Goal: Transaction & Acquisition: Obtain resource

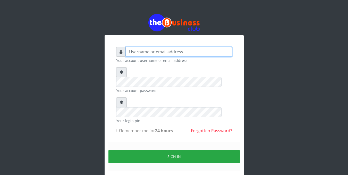
click at [165, 49] on input "text" at bounding box center [179, 52] width 106 height 10
type input "foladecency@yahoo.com"
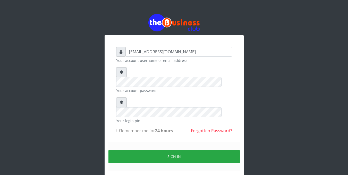
click at [117, 129] on input "Remember me for 24 hours" at bounding box center [117, 130] width 3 height 3
checkbox input "true"
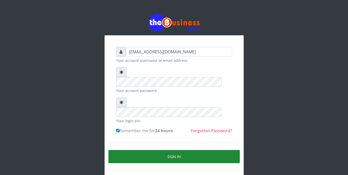
click at [168, 150] on button "Sign in" at bounding box center [173, 156] width 131 height 13
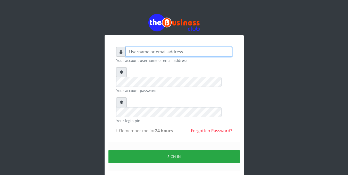
click at [162, 52] on input "text" at bounding box center [179, 52] width 106 height 10
type input "[EMAIL_ADDRESS][DOMAIN_NAME]"
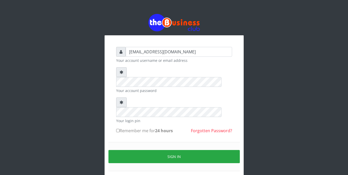
click at [115, 111] on div "foladecency@yahoo.com Your account username or email address Your account passw…" at bounding box center [174, 115] width 124 height 144
click at [119, 129] on input "Remember me for 24 hours" at bounding box center [117, 130] width 3 height 3
checkbox input "true"
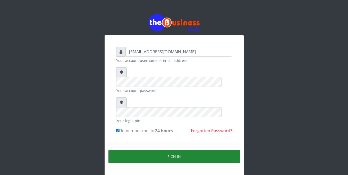
click at [150, 150] on button "Sign in" at bounding box center [173, 156] width 131 height 13
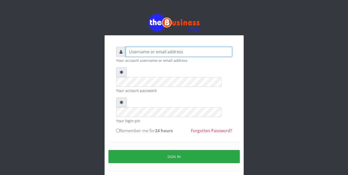
click at [136, 53] on input "text" at bounding box center [179, 52] width 106 height 10
type input "foladecency@yahoo.com"
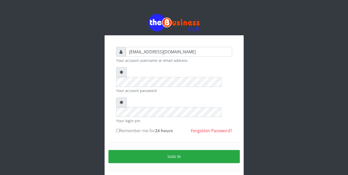
click at [117, 129] on input "Remember me for 24 hours" at bounding box center [117, 130] width 3 height 3
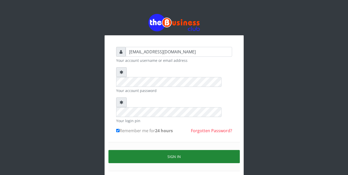
click at [142, 150] on button "Sign in" at bounding box center [173, 156] width 131 height 13
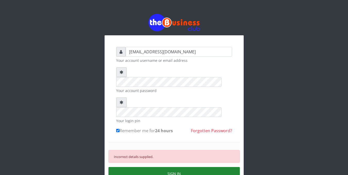
click at [179, 167] on button "SIGN IN" at bounding box center [173, 173] width 131 height 13
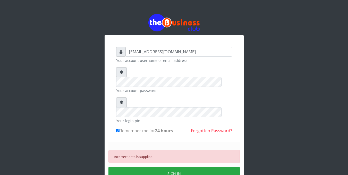
click at [170, 128] on b "24 hours" at bounding box center [164, 131] width 18 height 6
click at [120, 129] on input "Remember me for 24 hours" at bounding box center [117, 130] width 3 height 3
checkbox input "false"
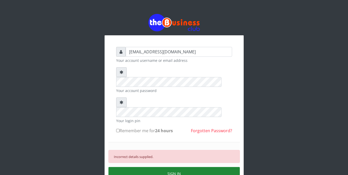
click at [171, 167] on button "SIGN IN" at bounding box center [173, 173] width 131 height 13
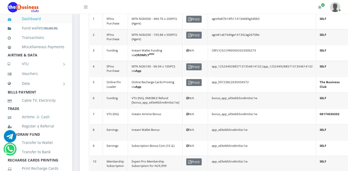
scroll to position [180, 0]
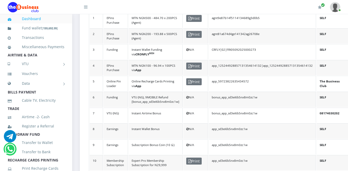
click at [228, 82] on td "app_59723822635434572" at bounding box center [262, 83] width 107 height 15
click at [197, 82] on span "Print" at bounding box center [193, 81] width 15 height 7
click at [194, 80] on span "Print" at bounding box center [193, 81] width 15 height 7
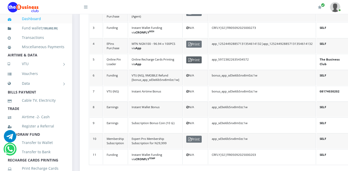
scroll to position [203, 0]
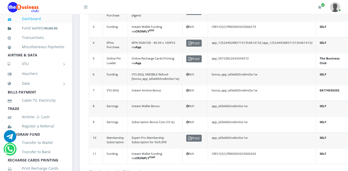
click at [225, 56] on td "app_59723822635434572" at bounding box center [262, 60] width 107 height 15
click at [191, 57] on span "Print" at bounding box center [193, 58] width 15 height 7
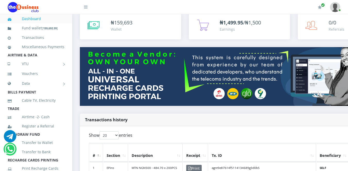
scroll to position [0, 0]
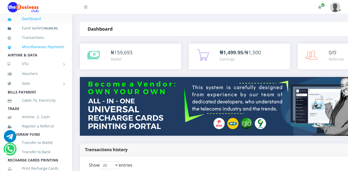
click at [59, 48] on link "Miscellaneous Payments" at bounding box center [36, 47] width 57 height 12
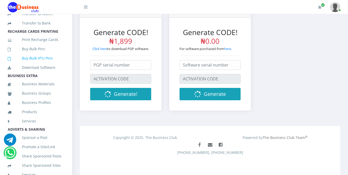
scroll to position [136, 0]
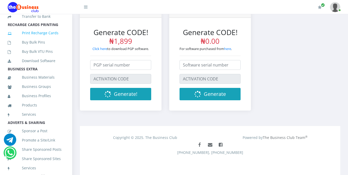
click at [47, 39] on link "Print Recharge Cards" at bounding box center [36, 33] width 57 height 12
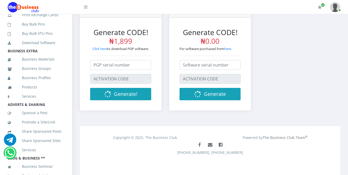
scroll to position [203, 0]
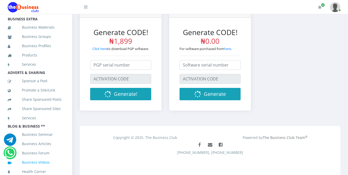
click at [39, 160] on link "Business Videos" at bounding box center [36, 162] width 57 height 12
click at [40, 158] on link "Business Videos" at bounding box center [36, 162] width 57 height 12
click at [33, 160] on link "Business Videos" at bounding box center [36, 162] width 57 height 12
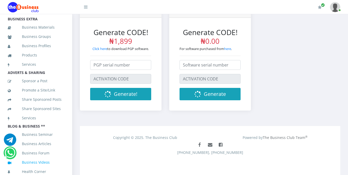
click at [33, 160] on link "Business Videos" at bounding box center [36, 162] width 57 height 12
click at [34, 158] on link "Business Videos" at bounding box center [36, 162] width 57 height 12
click at [34, 159] on link "Business Videos" at bounding box center [36, 162] width 57 height 12
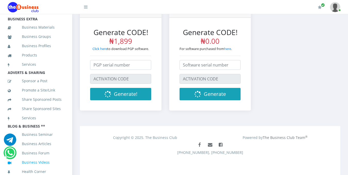
click at [34, 159] on link "Business Videos" at bounding box center [36, 162] width 57 height 12
click at [33, 158] on link "Business Videos" at bounding box center [36, 162] width 57 height 12
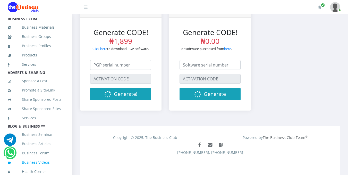
click at [33, 159] on link "Business Videos" at bounding box center [36, 162] width 57 height 12
click at [33, 158] on link "Business Videos" at bounding box center [36, 162] width 57 height 12
click at [28, 160] on link "Business Videos" at bounding box center [36, 162] width 57 height 12
click at [27, 160] on link "Business Videos" at bounding box center [36, 162] width 57 height 12
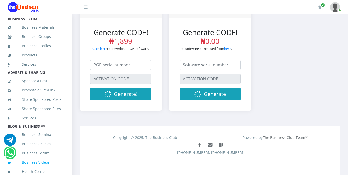
click at [27, 160] on link "Business Videos" at bounding box center [36, 162] width 57 height 12
click at [26, 162] on ul "Dashboard Fund wallet [ 159,692.95 ] Transactions Miscellaneous Payments AIRTIM…" at bounding box center [36, 3] width 72 height 348
click at [26, 166] on link "Health Corner" at bounding box center [36, 172] width 57 height 12
click at [30, 158] on link "Business Videos" at bounding box center [36, 162] width 57 height 12
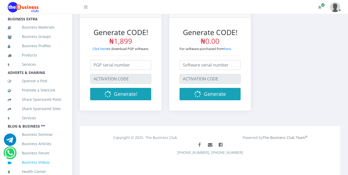
click at [30, 159] on link "Business Videos" at bounding box center [36, 162] width 57 height 12
click at [31, 157] on link "Business Videos" at bounding box center [36, 162] width 57 height 12
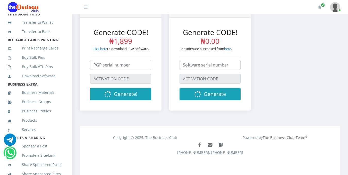
scroll to position [110, 0]
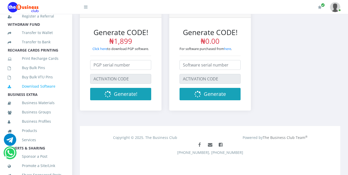
click at [33, 92] on link "Download Software" at bounding box center [36, 86] width 57 height 12
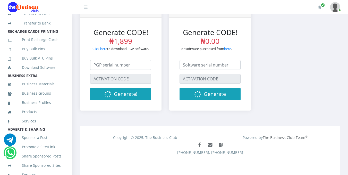
scroll to position [129, 0]
click at [34, 55] on link "Buy Bulk Pins" at bounding box center [36, 49] width 57 height 12
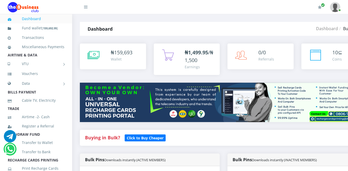
click at [119, 54] on span "159,693" at bounding box center [123, 52] width 18 height 7
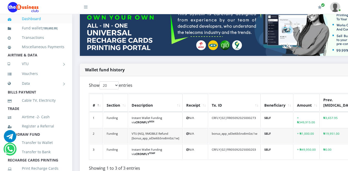
scroll to position [73, 0]
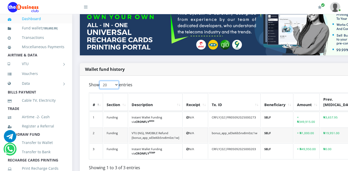
click at [114, 86] on select "20 50 100 All" at bounding box center [108, 85] width 19 height 8
click at [171, 81] on div "Show 20 50 100 All entries" at bounding box center [176, 86] width 174 height 10
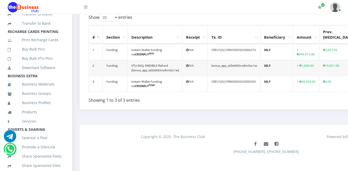
scroll to position [130, 0]
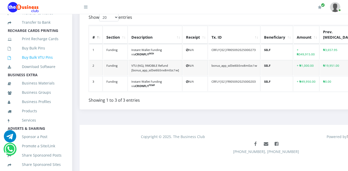
click at [45, 63] on link "Buy Bulk VTU Pins" at bounding box center [36, 58] width 57 height 12
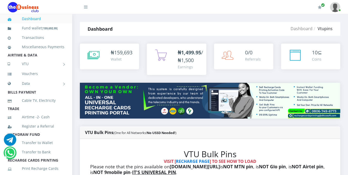
scroll to position [138, 0]
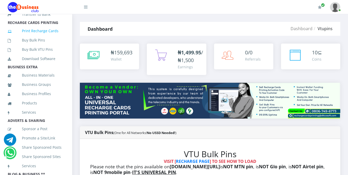
click at [44, 37] on link "Print Recharge Cards" at bounding box center [36, 31] width 57 height 12
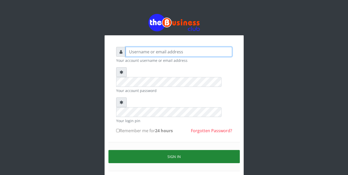
type input "[EMAIL_ADDRESS][DOMAIN_NAME]"
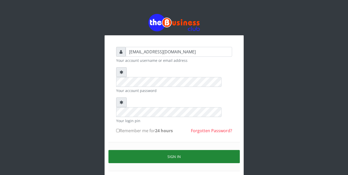
click at [173, 150] on button "Sign in" at bounding box center [173, 156] width 131 height 13
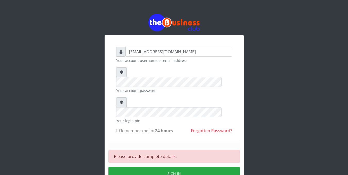
click at [118, 129] on input "Remember me for 24 hours" at bounding box center [117, 130] width 3 height 3
checkbox input "true"
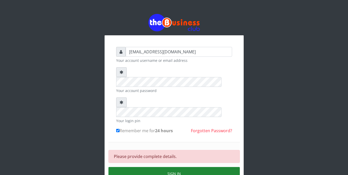
click at [172, 167] on button "Sign in" at bounding box center [173, 173] width 131 height 13
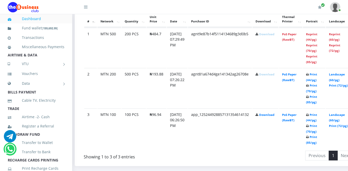
scroll to position [298, 0]
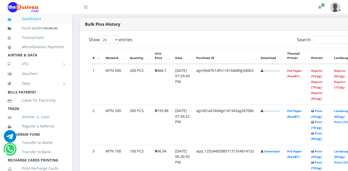
scroll to position [265, 0]
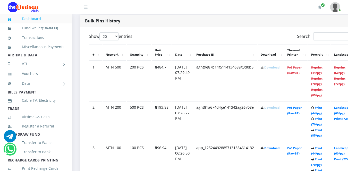
click at [277, 67] on link "Download" at bounding box center [271, 67] width 15 height 4
click at [280, 67] on link "Download" at bounding box center [271, 67] width 15 height 4
click at [280, 69] on link "Download" at bounding box center [271, 67] width 15 height 4
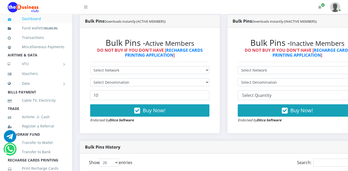
scroll to position [139, 0]
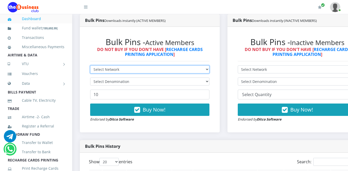
click at [209, 70] on select "Select Network MTN Globacom 9Mobile Airtel" at bounding box center [149, 69] width 119 height 8
select select "MTN"
click at [90, 66] on select "Select Network MTN Globacom 9Mobile Airtel" at bounding box center [149, 69] width 119 height 8
click at [209, 69] on select "Select Network MTN Globacom 9Mobile Airtel" at bounding box center [149, 69] width 119 height 8
select select "Airtel"
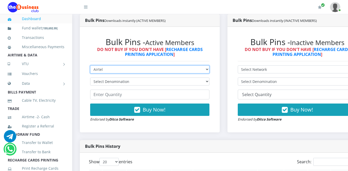
click at [90, 66] on select "Select Network MTN Globacom 9Mobile Airtel" at bounding box center [149, 69] width 119 height 8
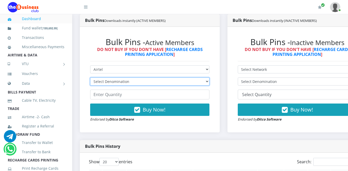
click at [209, 81] on select "Select Denomination Airtel NGN100 - ₦96.36 Airtel NGN200 - ₦192.72 Airtel NGN50…" at bounding box center [149, 82] width 119 height 8
select select "96.36-100"
click at [90, 79] on select "Select Denomination Airtel NGN100 - ₦96.36 Airtel NGN200 - ₦192.72 Airtel NGN50…" at bounding box center [149, 82] width 119 height 8
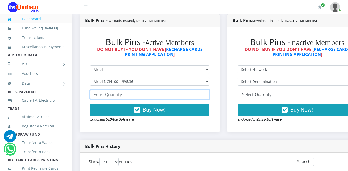
click at [198, 95] on input "number" at bounding box center [149, 95] width 119 height 10
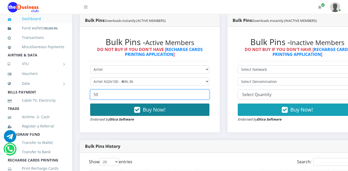
type input "50"
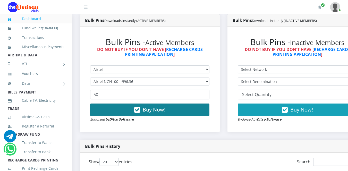
click at [140, 110] on icon "button" at bounding box center [137, 109] width 6 height 5
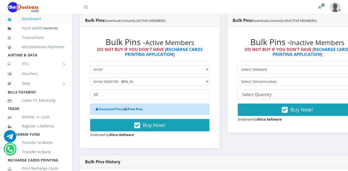
click at [132, 110] on link "Print Pins" at bounding box center [135, 109] width 15 height 4
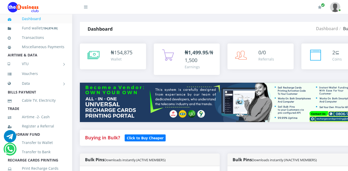
select select "Airtel"
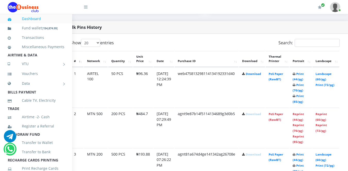
scroll to position [258, 35]
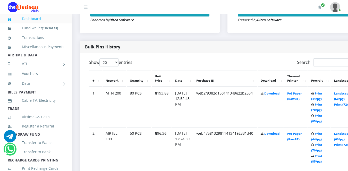
scroll to position [240, 0]
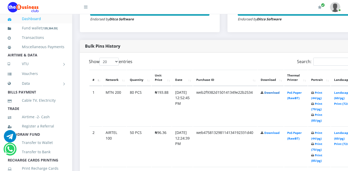
click at [278, 95] on link "Download" at bounding box center [271, 93] width 15 height 4
click at [278, 94] on link "Download" at bounding box center [271, 93] width 15 height 4
click at [280, 95] on link "Download" at bounding box center [271, 93] width 15 height 4
click at [280, 93] on link "Download" at bounding box center [271, 93] width 15 height 4
click at [282, 105] on td "Download" at bounding box center [271, 106] width 26 height 40
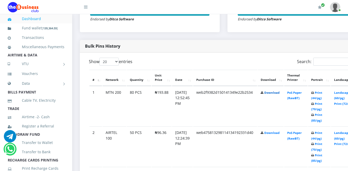
click at [280, 92] on link "Download" at bounding box center [271, 93] width 15 height 4
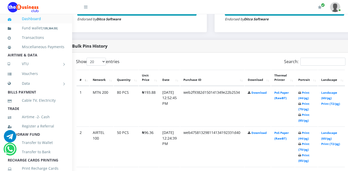
scroll to position [240, 35]
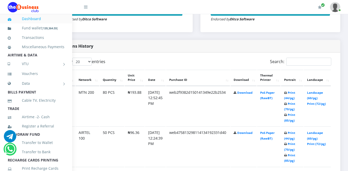
click at [289, 81] on th "Portrait" at bounding box center [292, 78] width 22 height 16
click at [291, 82] on th "Portrait" at bounding box center [292, 78] width 22 height 16
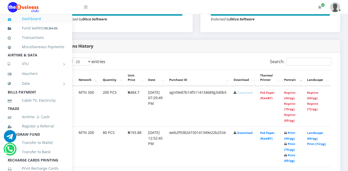
click at [293, 83] on th "Portrait" at bounding box center [292, 78] width 22 height 16
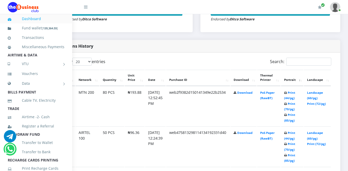
click at [322, 99] on td "Landscape (60/pg) Print (72/pg)" at bounding box center [317, 106] width 27 height 40
click at [293, 92] on link "Print (44/pg)" at bounding box center [289, 96] width 11 height 10
click at [296, 80] on th "Portrait" at bounding box center [292, 78] width 22 height 16
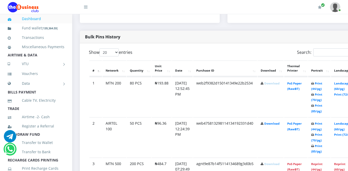
scroll to position [249, 0]
click at [322, 90] on link "Print (44/pg)" at bounding box center [316, 86] width 11 height 10
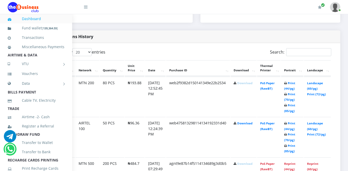
scroll to position [249, 35]
click at [314, 90] on link "Landscape (60/pg)" at bounding box center [315, 86] width 16 height 10
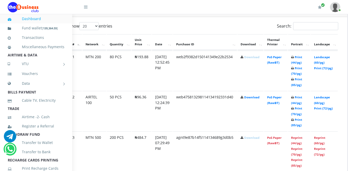
scroll to position [275, 35]
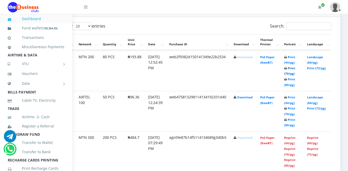
click at [290, 73] on link "Print (70/pg)" at bounding box center [289, 71] width 11 height 10
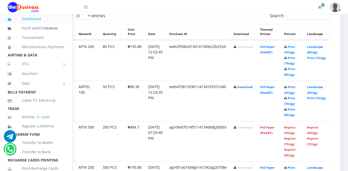
scroll to position [285, 35]
click at [287, 54] on link "Print (44/pg)" at bounding box center [289, 50] width 11 height 10
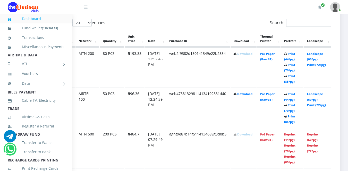
scroll to position [260, 35]
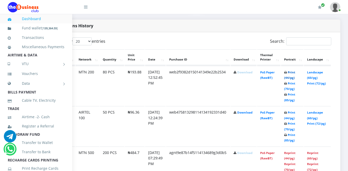
click at [288, 79] on link "Print (44/pg)" at bounding box center [289, 75] width 11 height 10
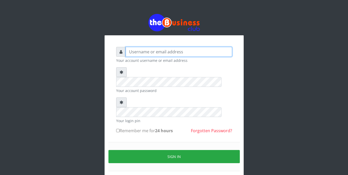
type input "foladecency@yahoo.com"
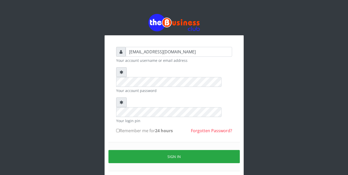
click at [117, 129] on input "Remember me for 24 hours" at bounding box center [117, 130] width 3 height 3
checkbox input "true"
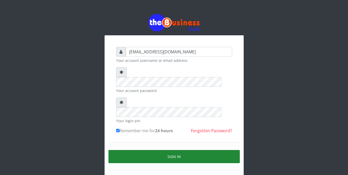
click at [139, 150] on button "Sign in" at bounding box center [173, 156] width 131 height 13
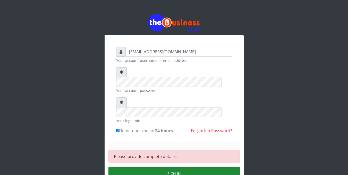
click at [166, 167] on button "Sign in" at bounding box center [173, 173] width 131 height 13
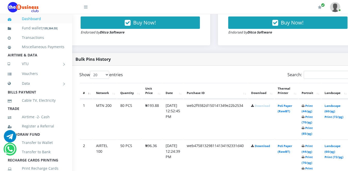
scroll to position [226, 35]
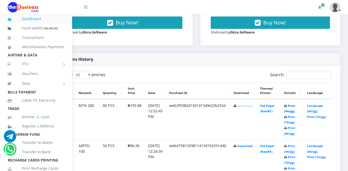
click at [291, 112] on link "Print (44/pg)" at bounding box center [289, 109] width 11 height 10
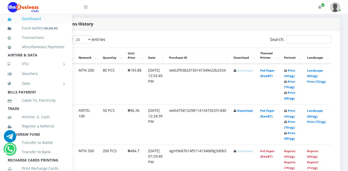
scroll to position [262, 35]
click at [310, 75] on link "Landscape (60/pg)" at bounding box center [315, 73] width 16 height 10
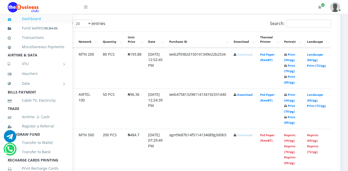
scroll to position [276, 35]
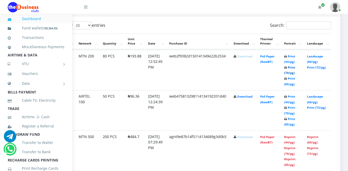
click at [290, 69] on link "Print (70/pg)" at bounding box center [289, 70] width 11 height 10
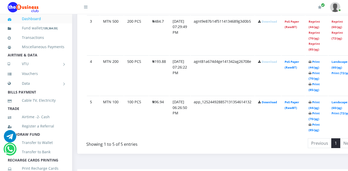
scroll to position [398, 3]
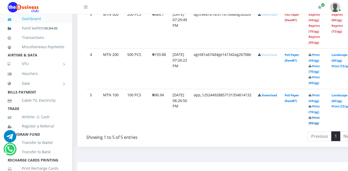
click at [320, 118] on link "Print (85/pg)" at bounding box center [314, 121] width 11 height 10
